Goal: Browse casually: Explore the website without a specific task or goal

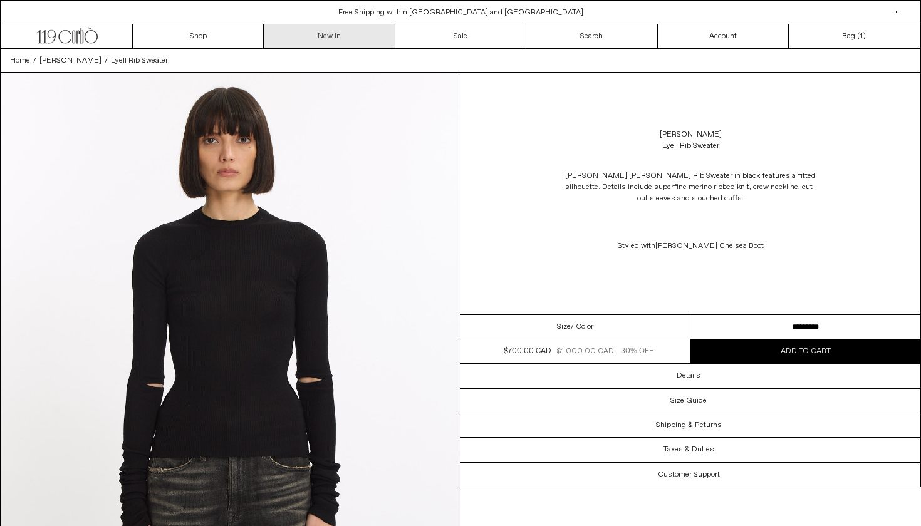
click at [308, 46] on link "New In" at bounding box center [329, 36] width 131 height 24
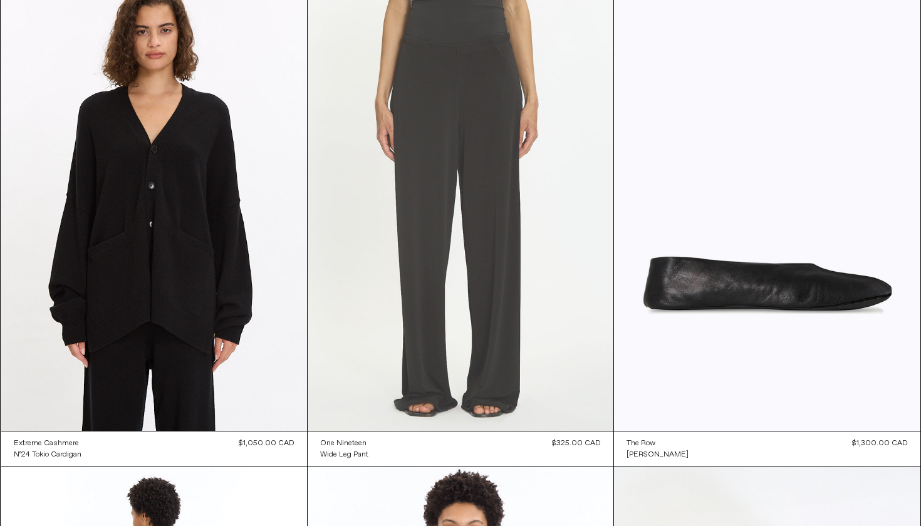
scroll to position [24369, 0]
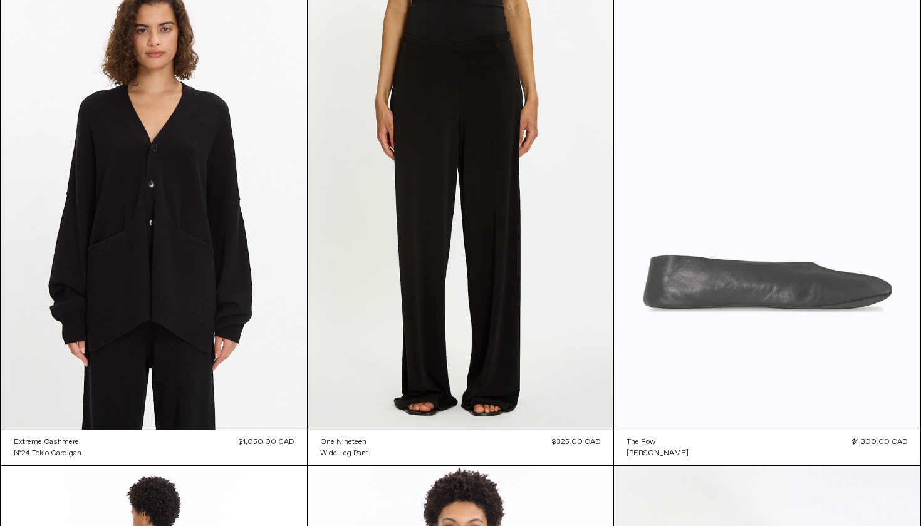
click at [738, 275] on at bounding box center [767, 200] width 306 height 459
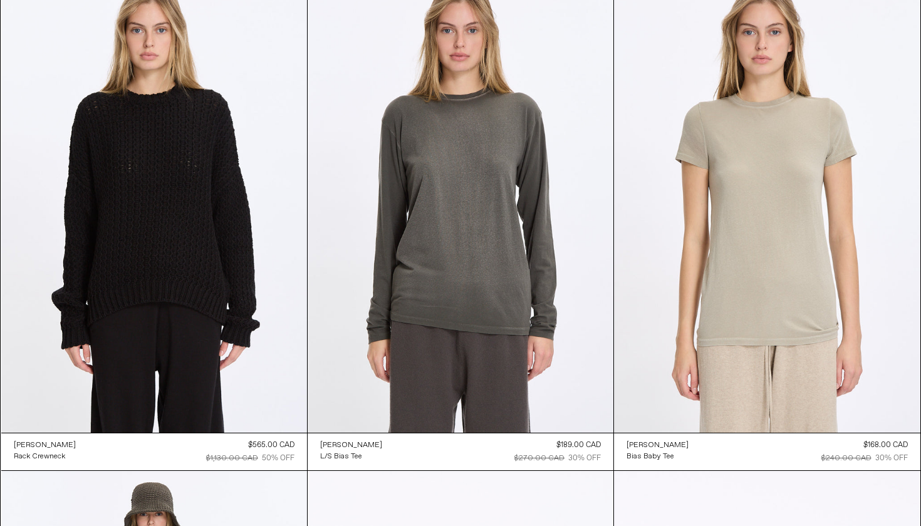
scroll to position [34766, 0]
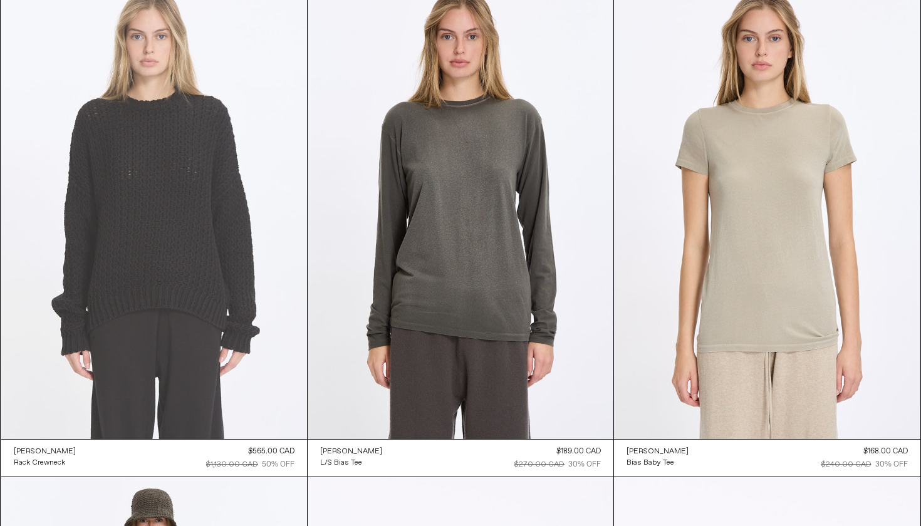
click at [217, 313] on at bounding box center [154, 209] width 306 height 459
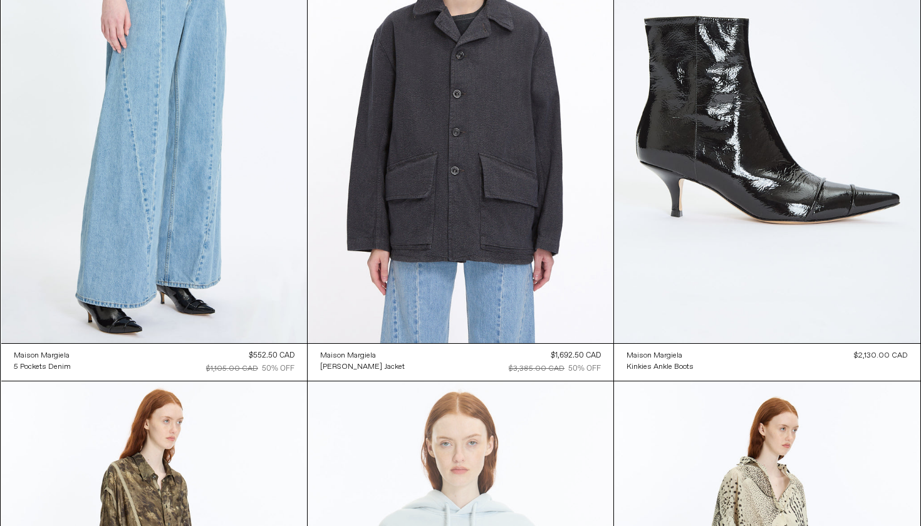
scroll to position [52587, 0]
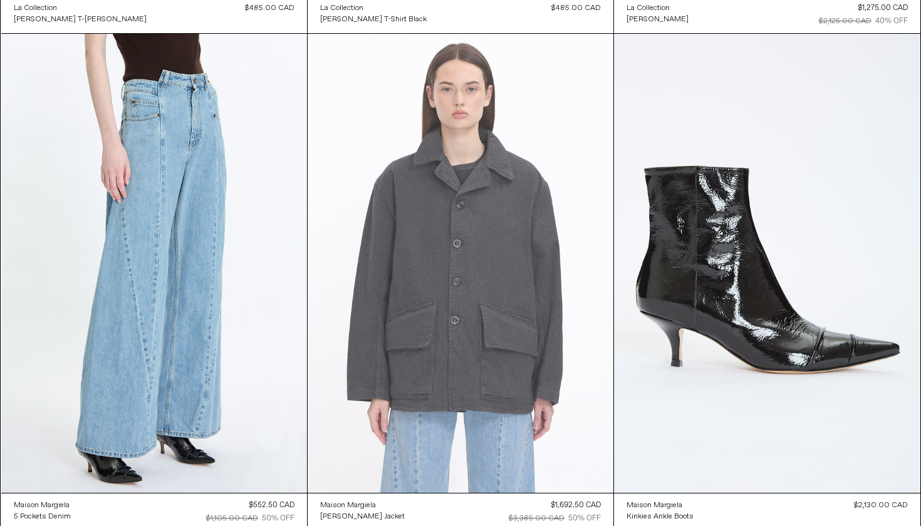
click at [518, 343] on at bounding box center [461, 263] width 306 height 459
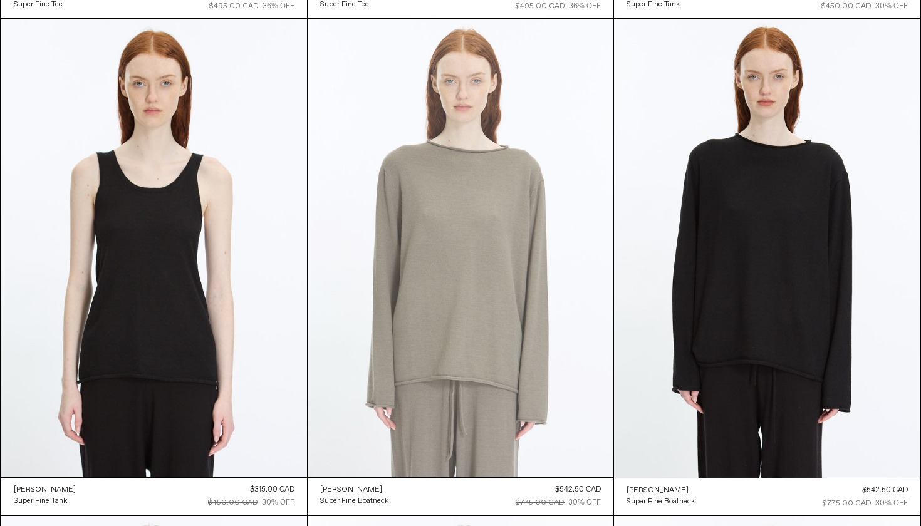
scroll to position [56079, 0]
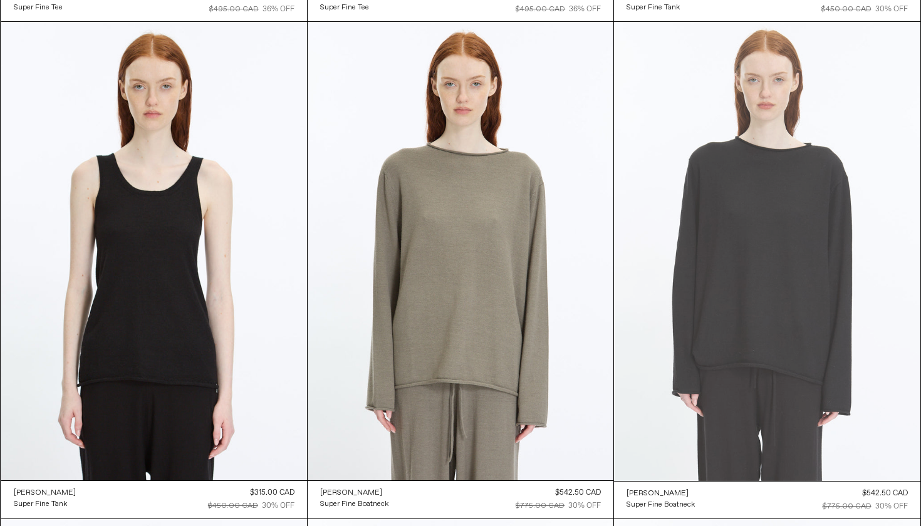
click at [667, 273] on at bounding box center [767, 251] width 306 height 459
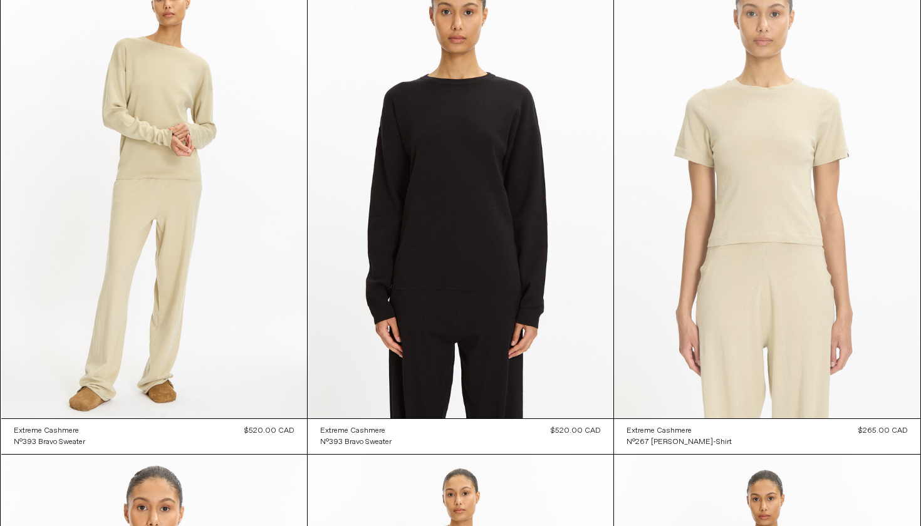
scroll to position [59120, 0]
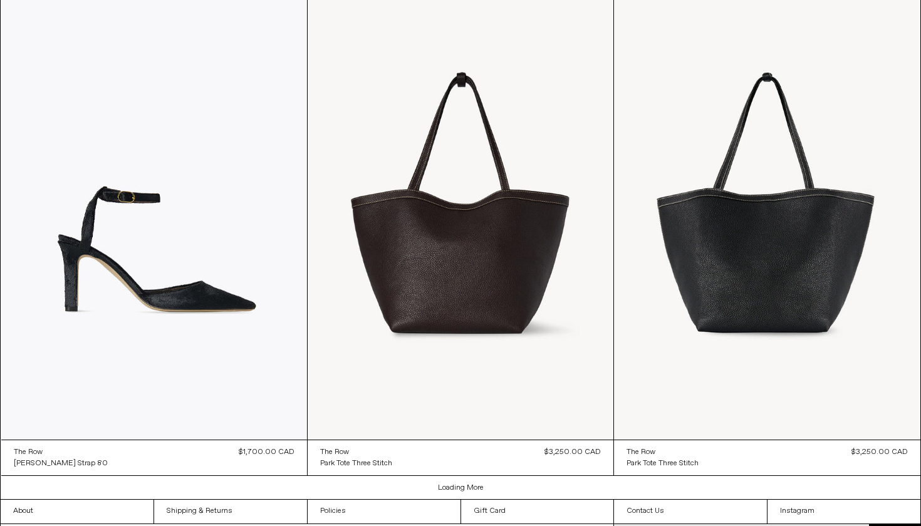
scroll to position [1842, 0]
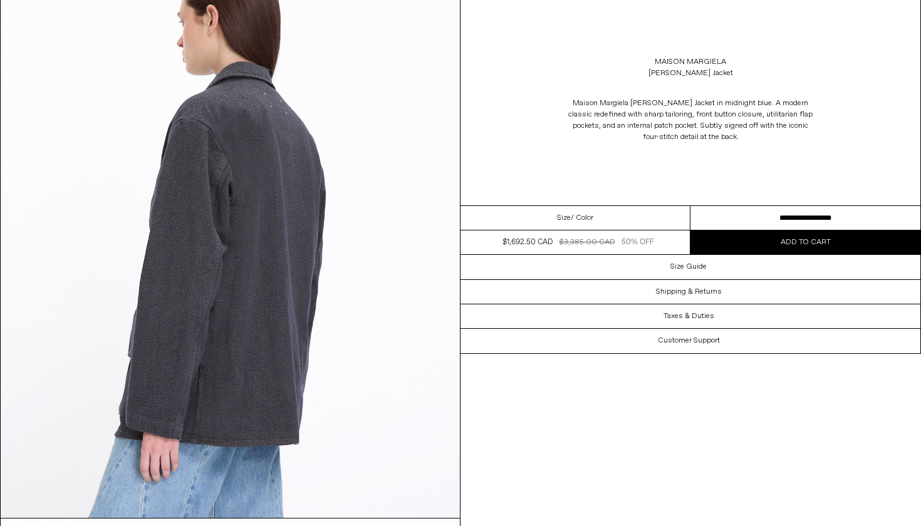
scroll to position [1606, 0]
